Goal: Check status: Check status

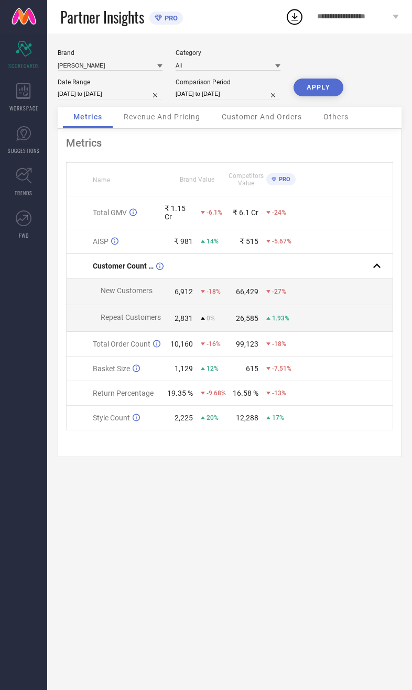
select select "7"
select select "2025"
select select "8"
select select "2025"
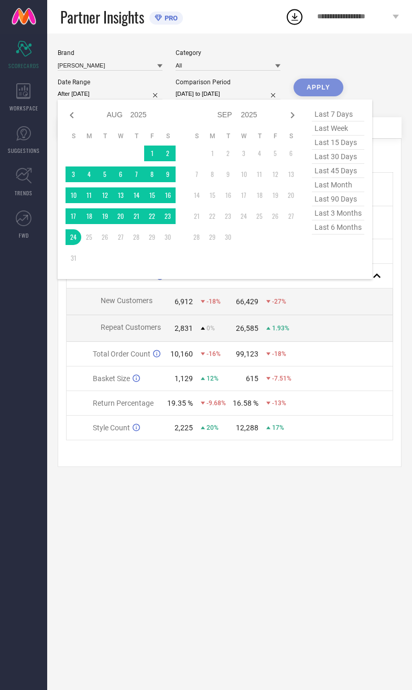
type input "[DATE] to [DATE]"
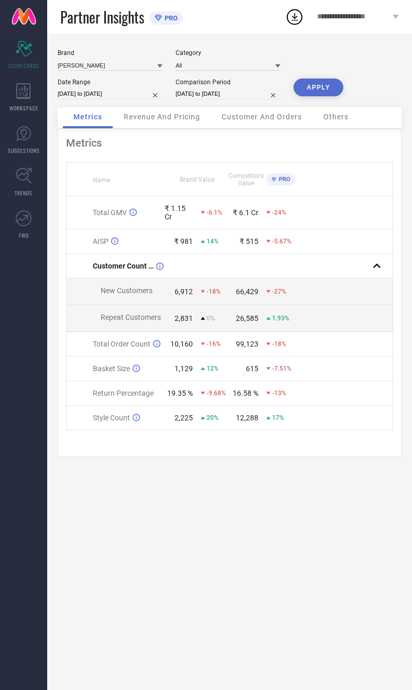
select select "7"
select select "2024"
select select "8"
select select "2024"
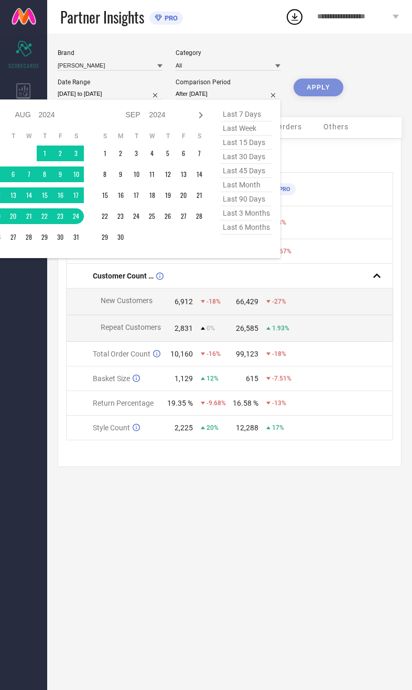
type input "[DATE] to [DATE]"
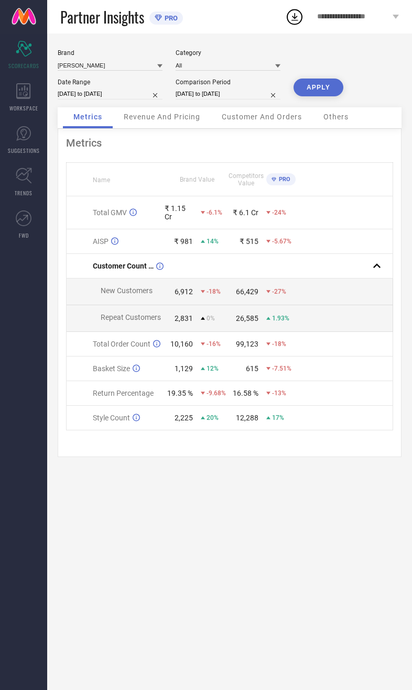
click at [321, 90] on button "APPLY" at bounding box center [318, 88] width 50 height 18
click at [171, 120] on span "Revenue And Pricing" at bounding box center [162, 117] width 76 height 8
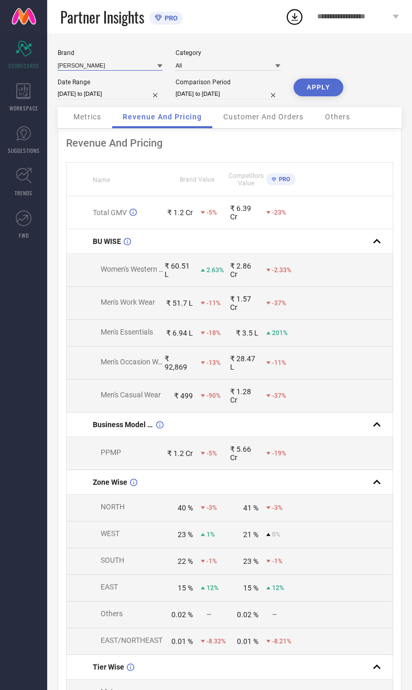
click at [112, 65] on input at bounding box center [110, 65] width 105 height 11
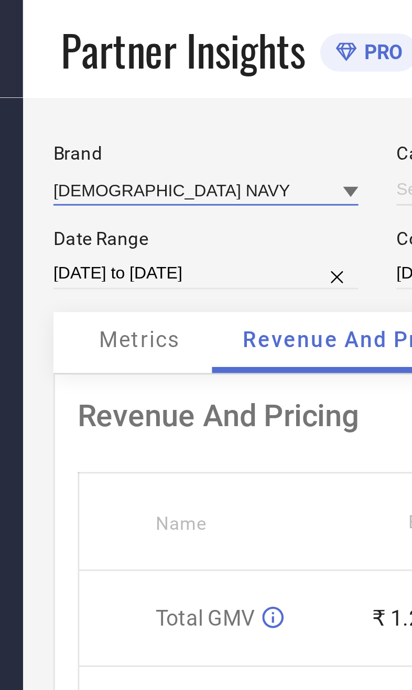
type input "All"
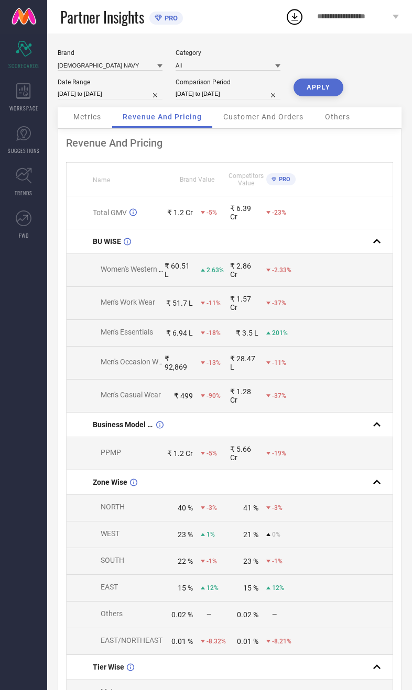
click at [324, 91] on button "APPLY" at bounding box center [318, 88] width 50 height 18
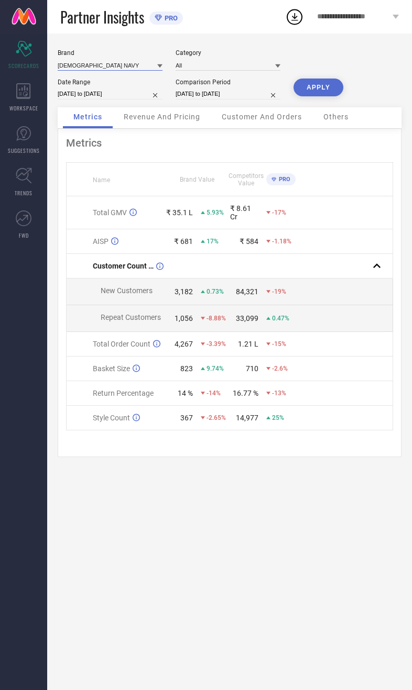
click at [113, 67] on input at bounding box center [110, 65] width 105 height 11
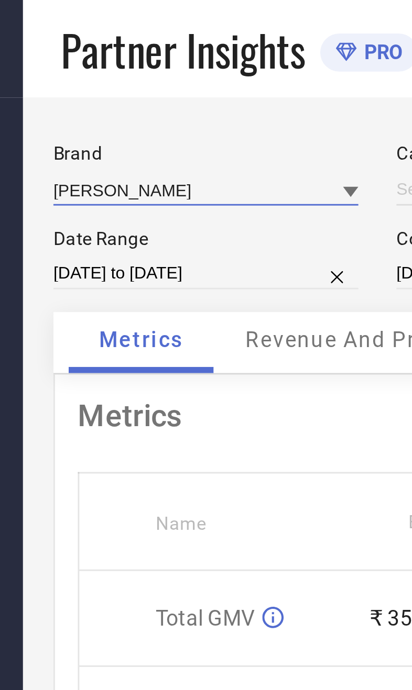
type input "All"
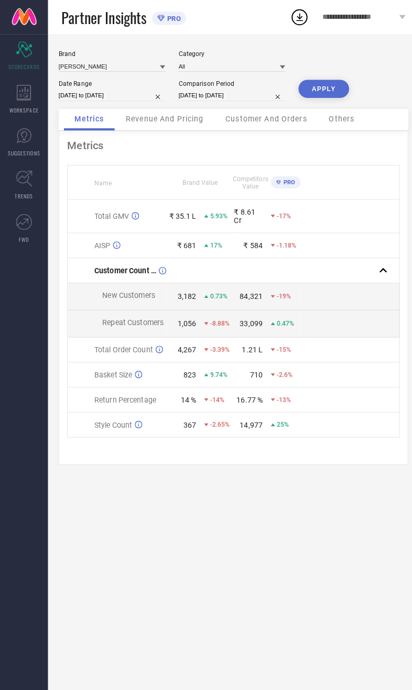
click at [319, 93] on button "APPLY" at bounding box center [318, 88] width 50 height 18
